Goal: Navigation & Orientation: Find specific page/section

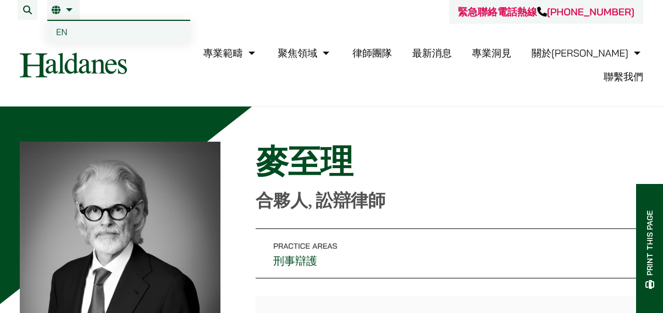
click at [59, 28] on span "EN" at bounding box center [62, 31] width 12 height 11
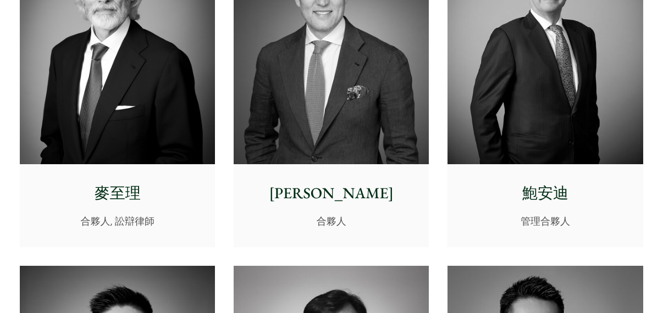
scroll to position [323, 0]
